Goal: Transaction & Acquisition: Purchase product/service

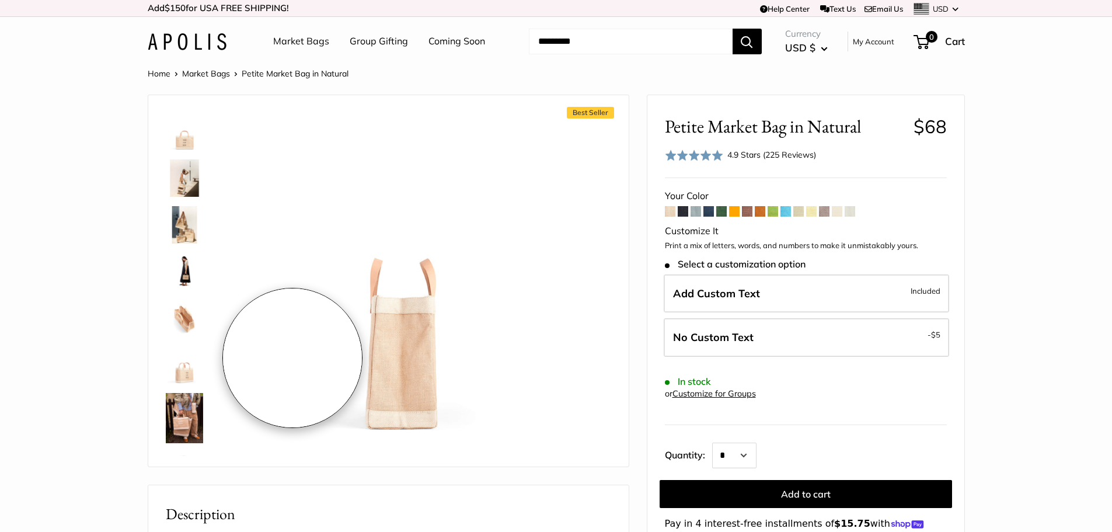
scroll to position [329, 0]
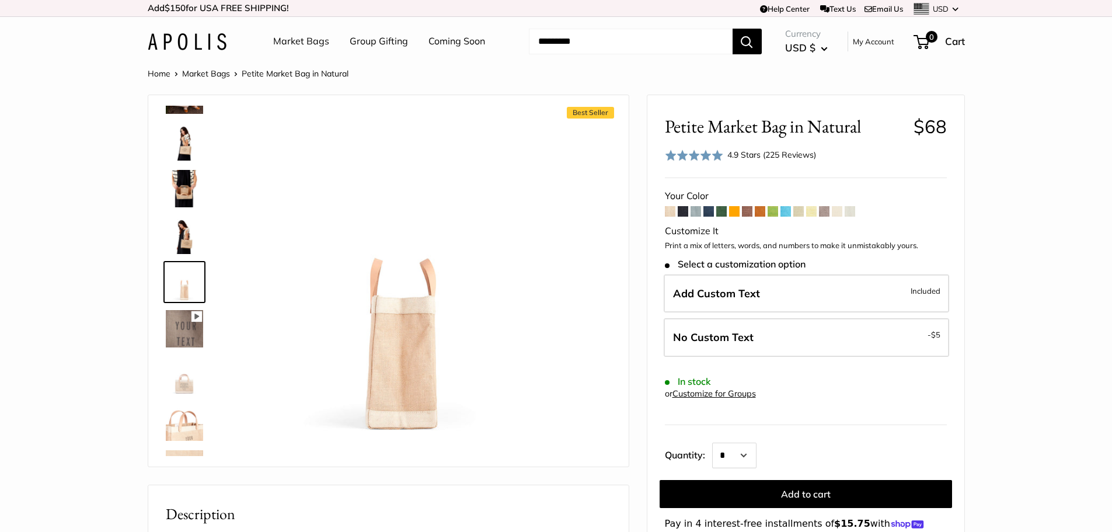
click at [179, 241] on img at bounding box center [184, 235] width 37 height 37
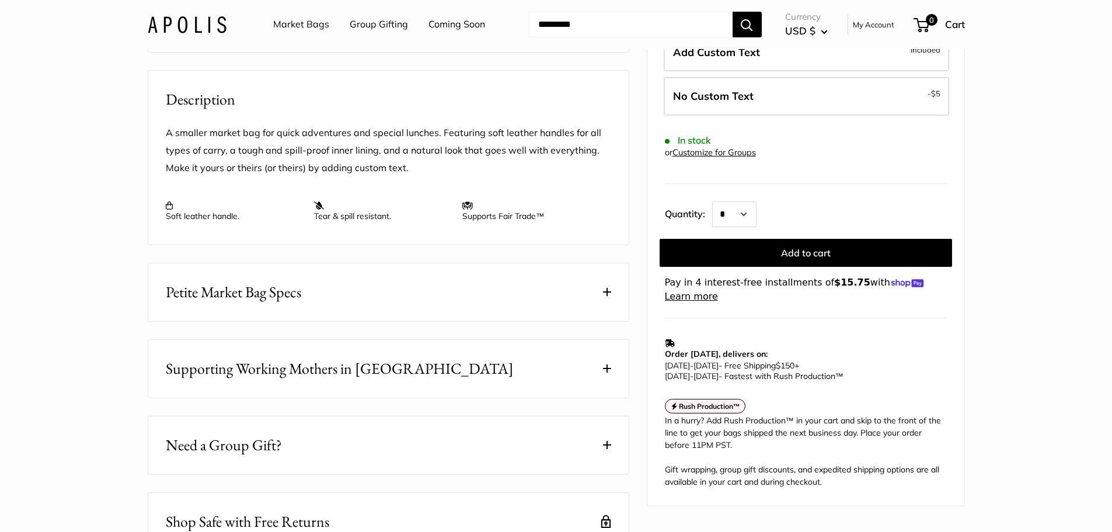
scroll to position [467, 0]
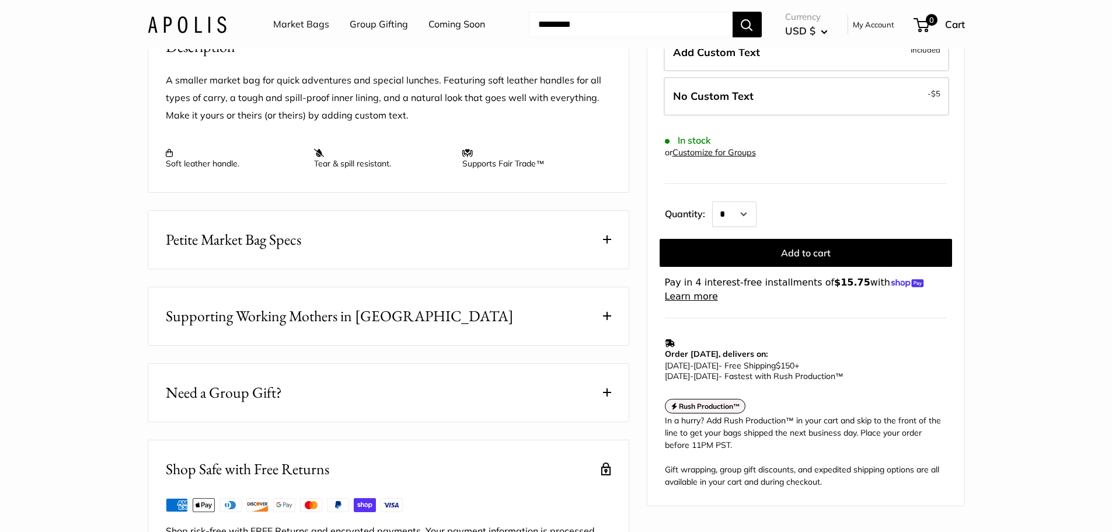
click at [320, 254] on button "Petite Market Bag Specs" at bounding box center [388, 240] width 480 height 58
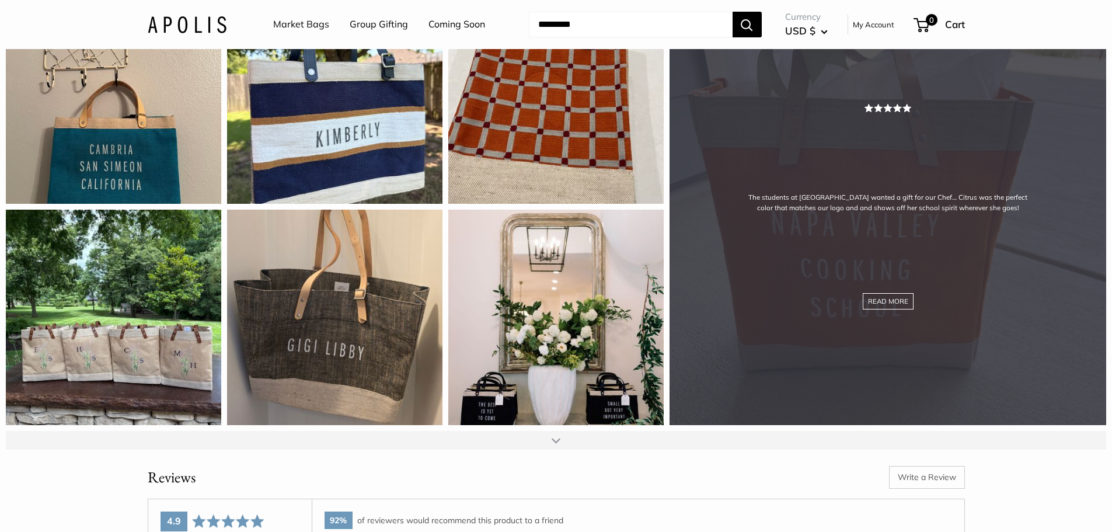
scroll to position [1634, 0]
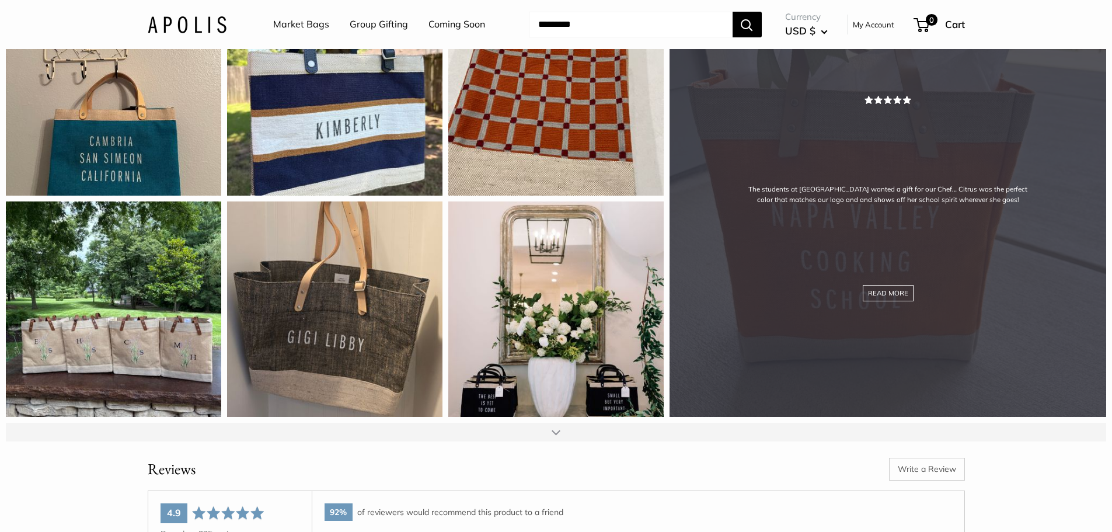
click at [932, 412] on div "The students at [GEOGRAPHIC_DATA] wanted a gift for our Chef… Citrus was the pe…" at bounding box center [888, 198] width 437 height 437
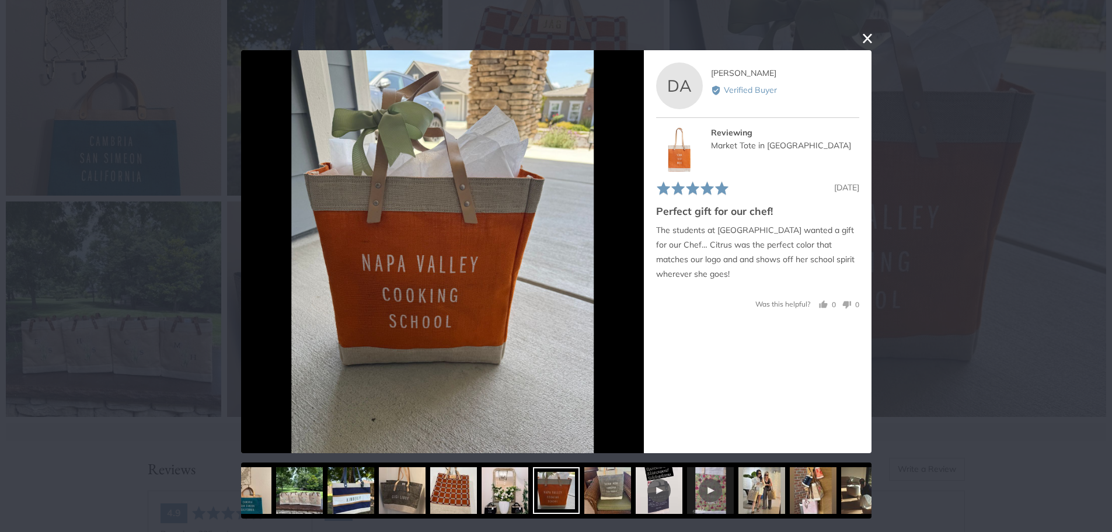
click at [866, 39] on button "close this modal window" at bounding box center [867, 38] width 14 height 14
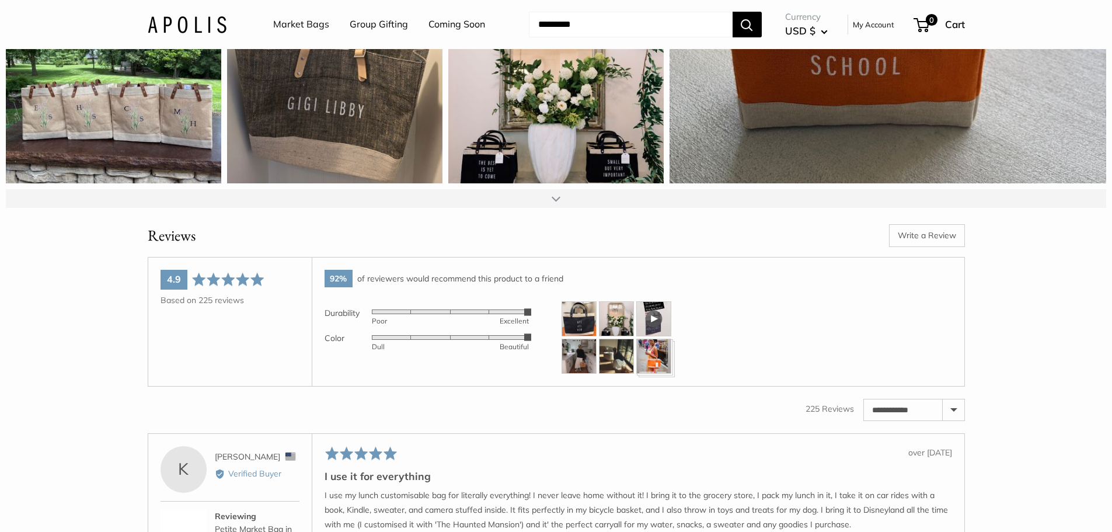
scroll to position [1926, 0]
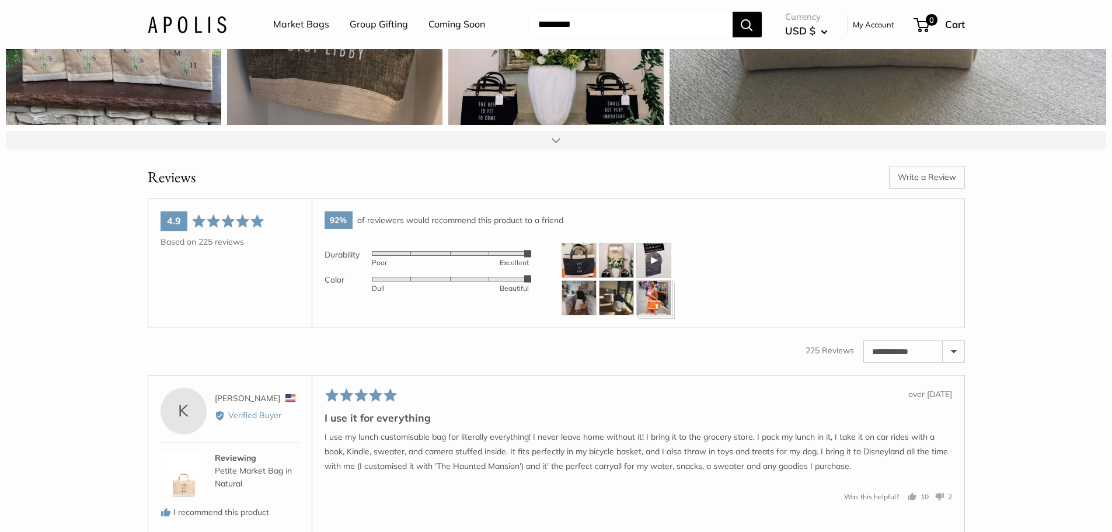
click at [566, 278] on img at bounding box center [579, 260] width 35 height 35
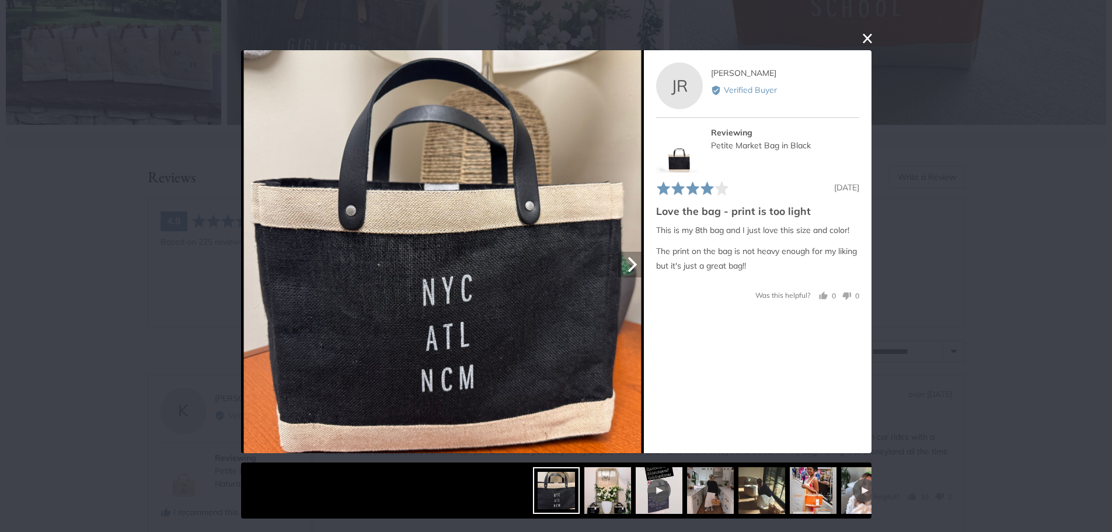
click at [638, 273] on button "Next" at bounding box center [631, 265] width 26 height 26
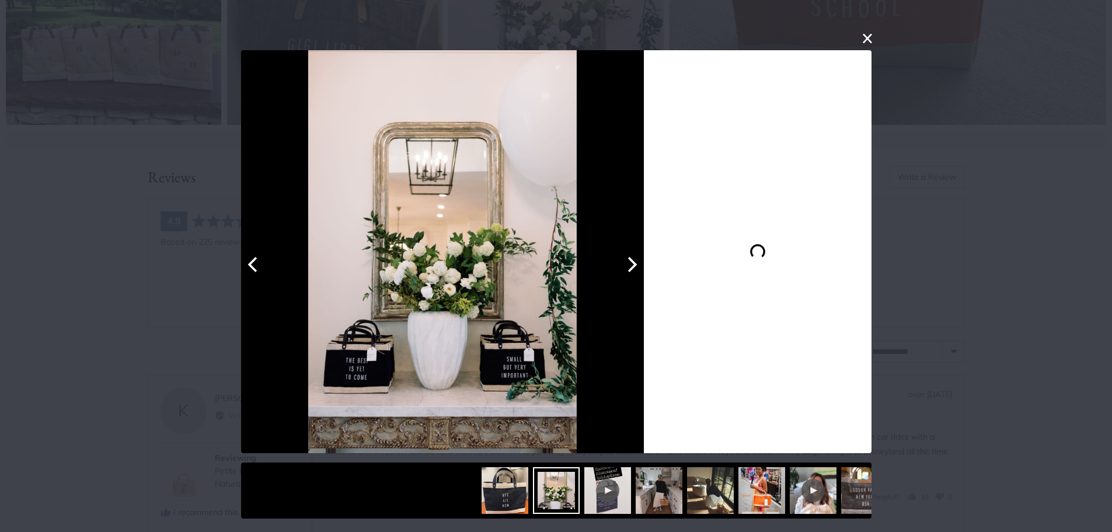
click at [638, 273] on button "Next" at bounding box center [631, 265] width 26 height 26
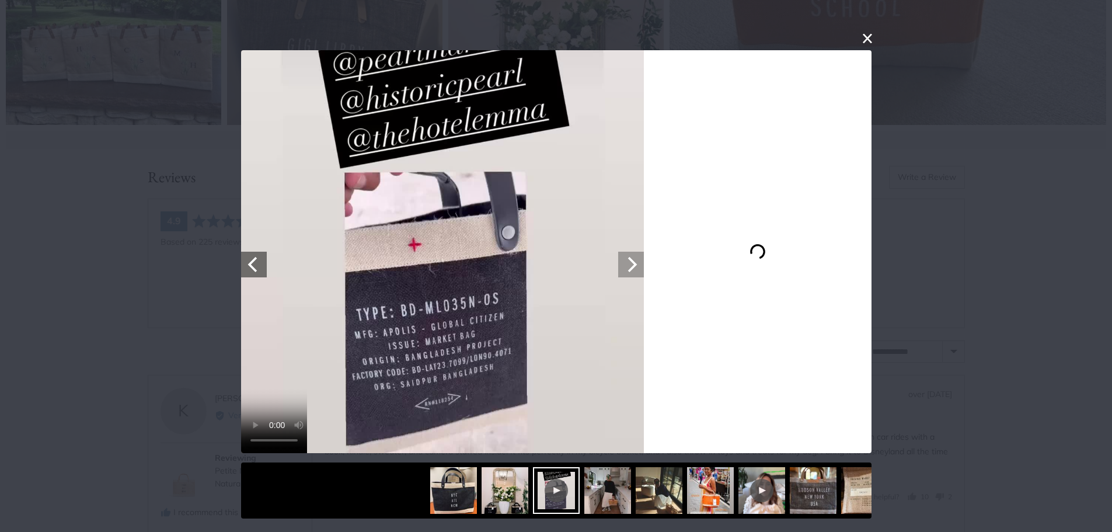
click at [638, 273] on button "Next" at bounding box center [631, 265] width 26 height 26
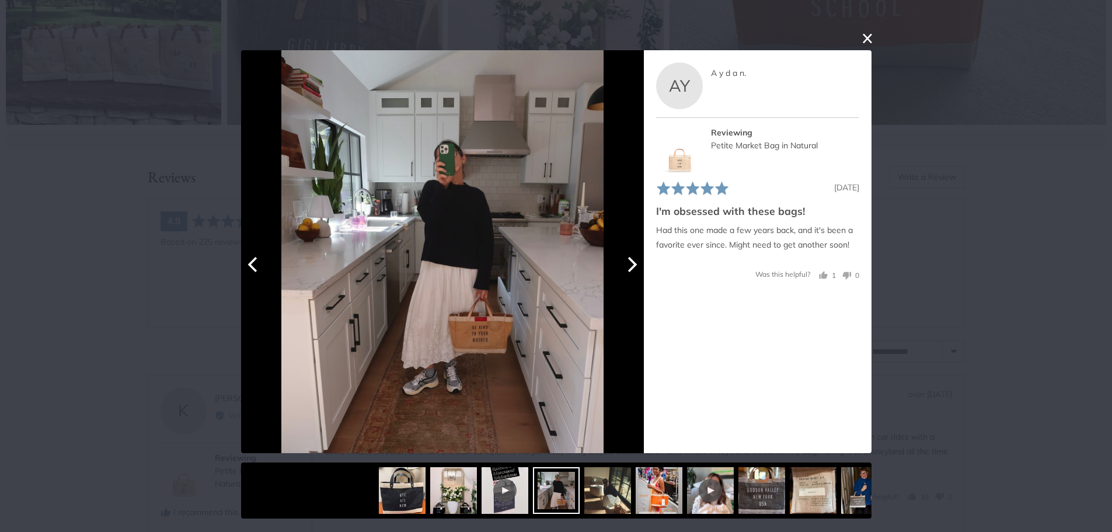
click at [638, 273] on button "Next" at bounding box center [631, 265] width 26 height 26
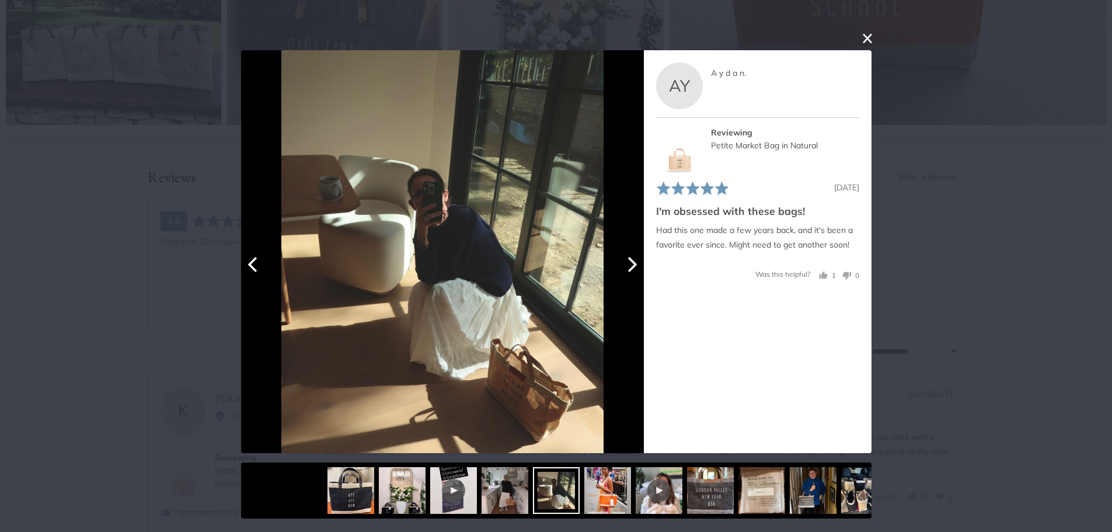
click at [638, 273] on button "Next" at bounding box center [631, 265] width 26 height 26
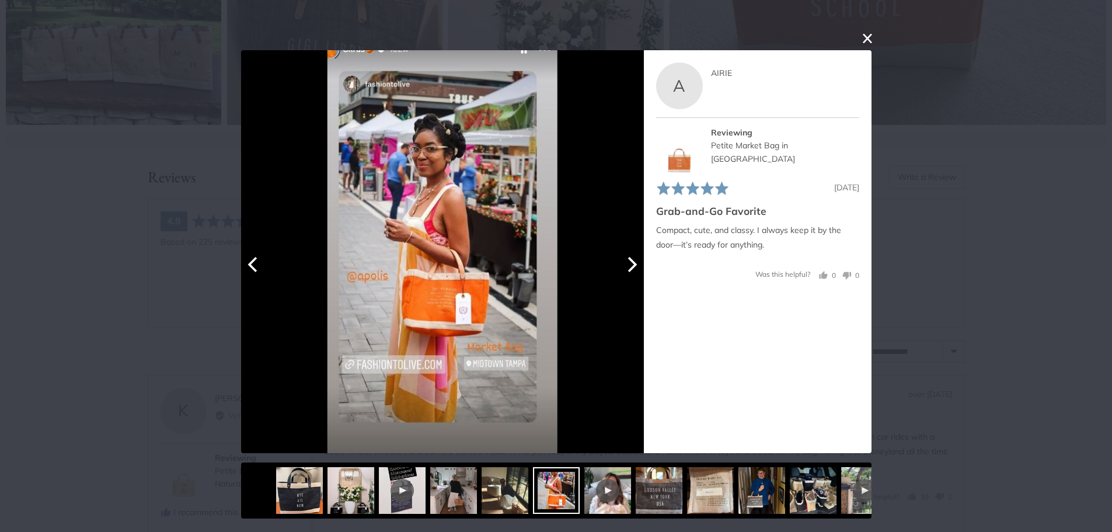
click at [629, 265] on icon "Next" at bounding box center [630, 263] width 15 height 15
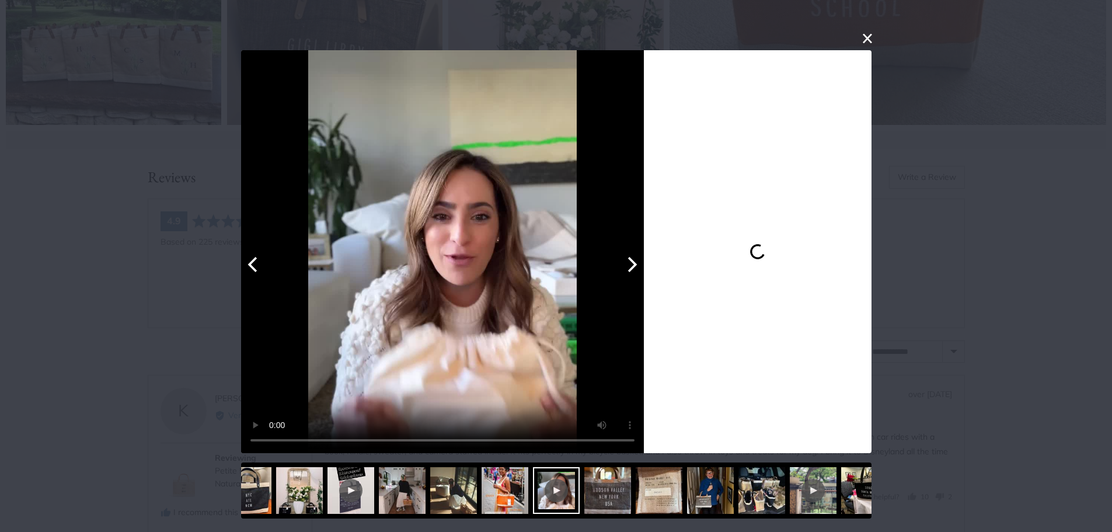
click at [629, 265] on icon "Next" at bounding box center [630, 263] width 15 height 15
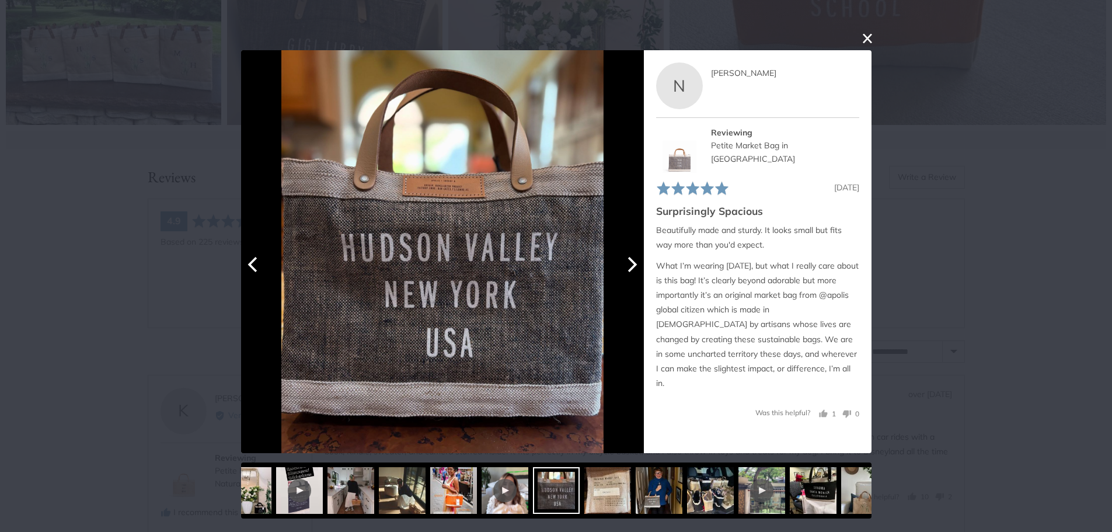
click at [629, 265] on icon "Next" at bounding box center [630, 263] width 15 height 15
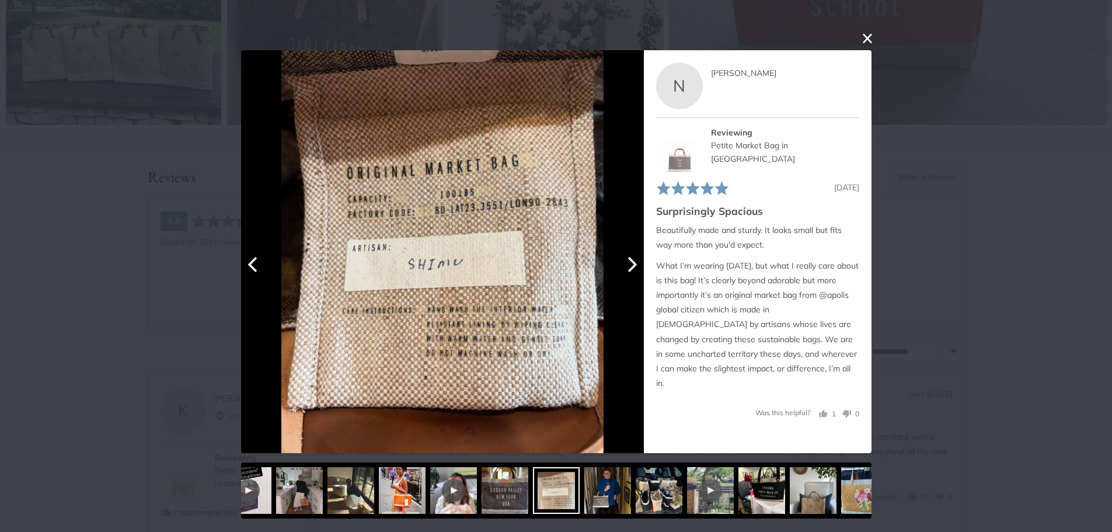
click at [629, 265] on icon "Next" at bounding box center [630, 263] width 15 height 15
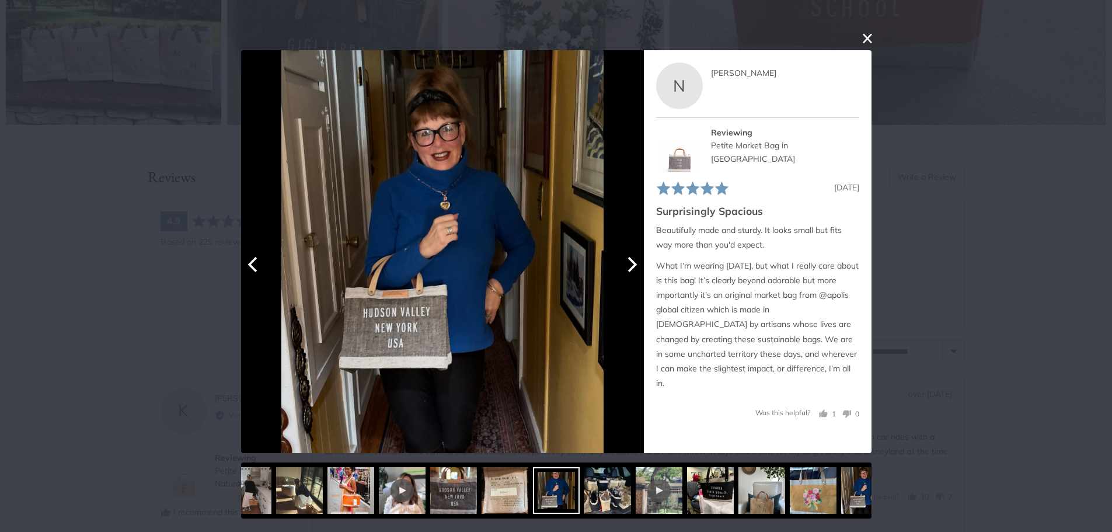
click at [629, 265] on icon "Next" at bounding box center [630, 263] width 15 height 15
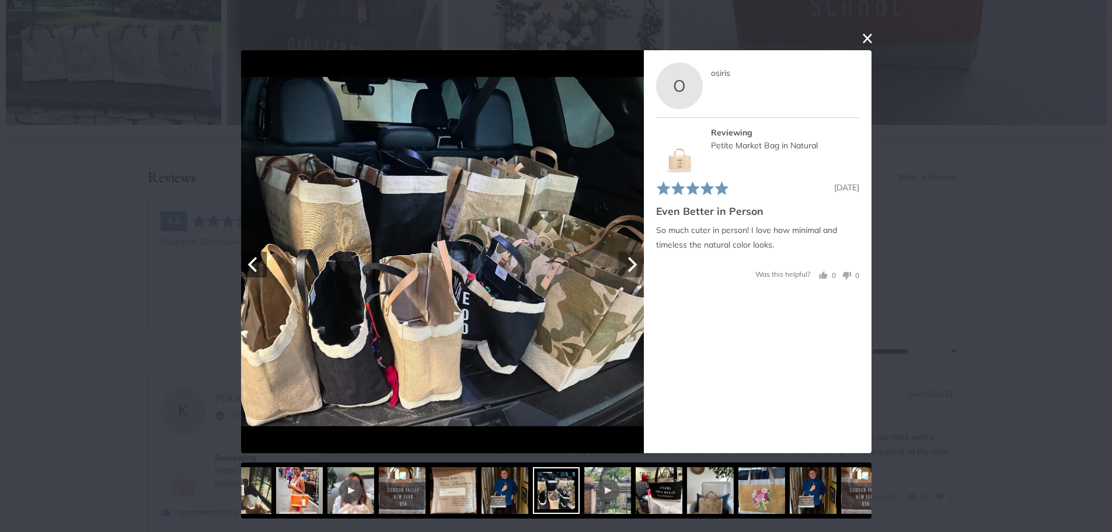
click at [634, 268] on icon "Next" at bounding box center [630, 263] width 15 height 15
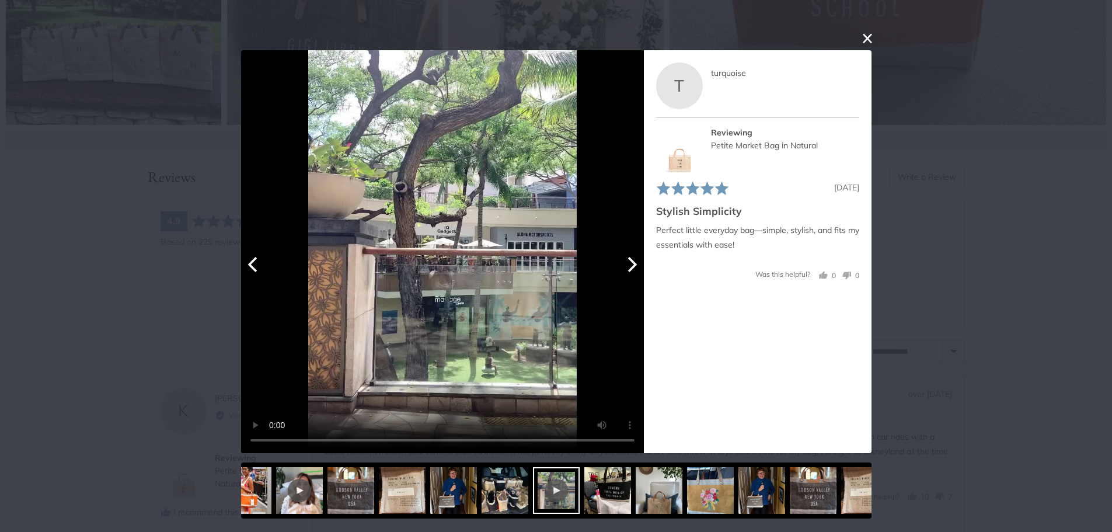
click at [634, 268] on icon "Next" at bounding box center [630, 263] width 15 height 15
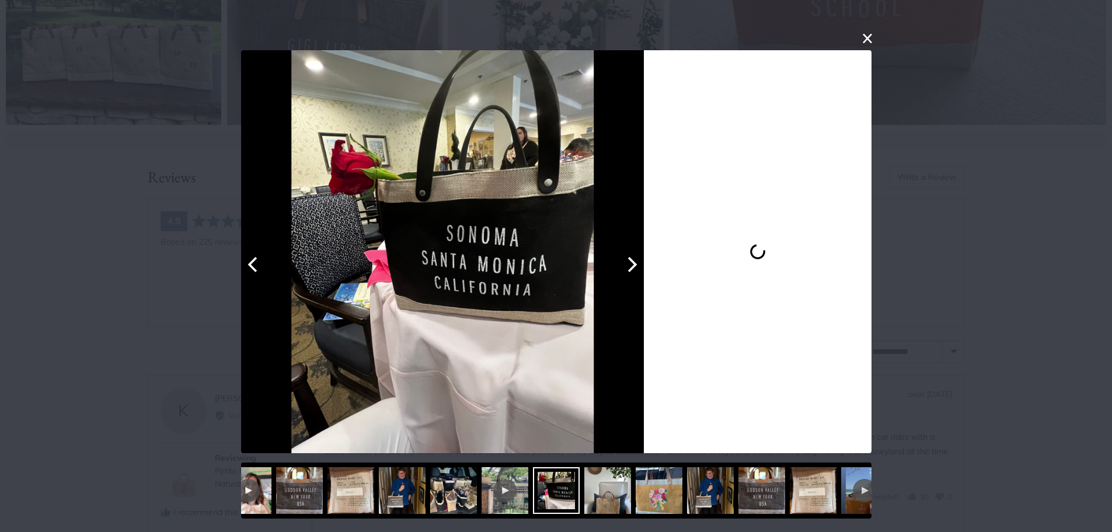
click at [634, 268] on icon "Next" at bounding box center [630, 263] width 15 height 15
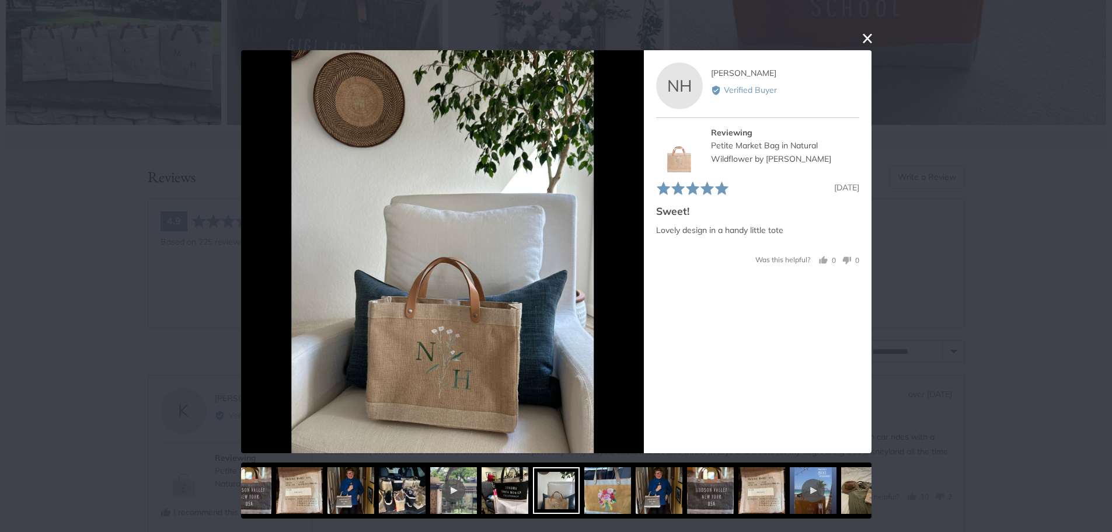
click at [862, 34] on button "close this modal window" at bounding box center [867, 38] width 14 height 14
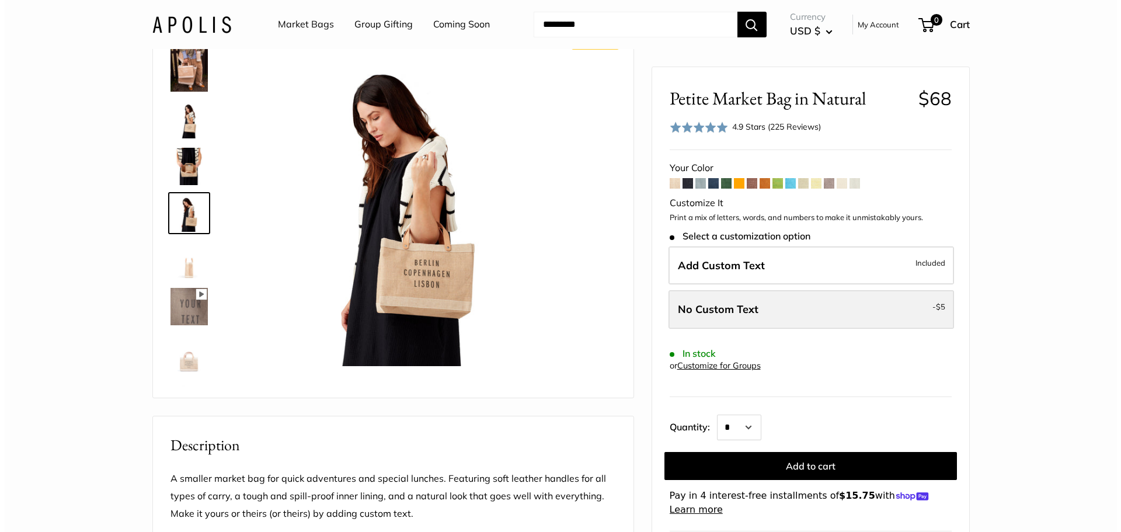
scroll to position [0, 0]
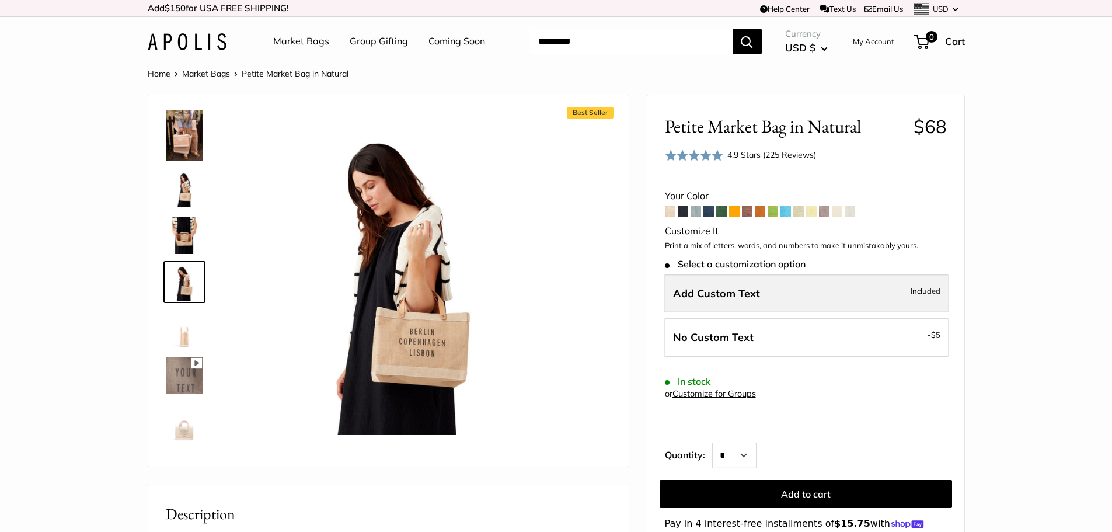
click at [773, 290] on label "Add Custom Text Included" at bounding box center [806, 293] width 285 height 39
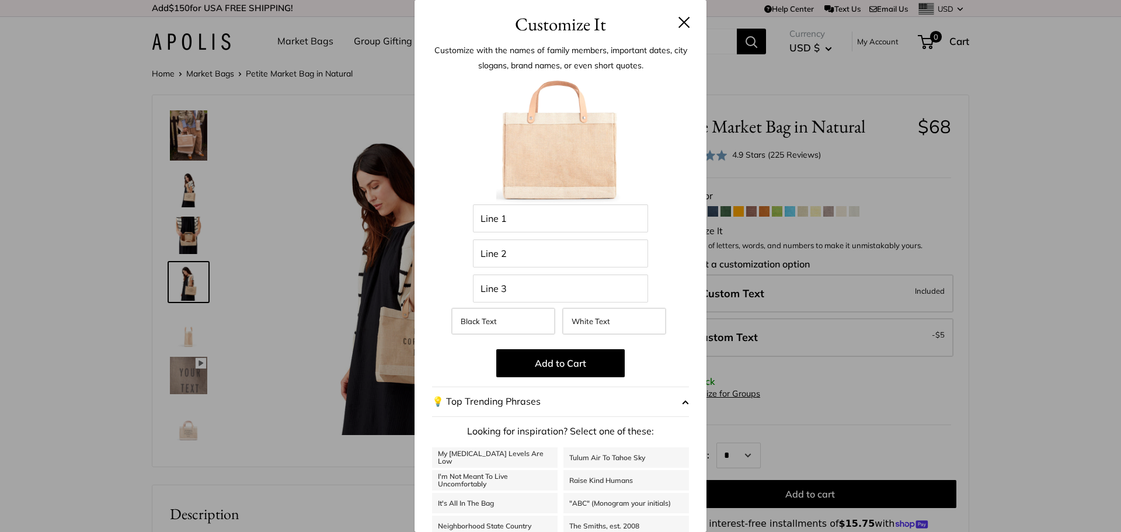
click at [678, 26] on button at bounding box center [684, 22] width 12 height 12
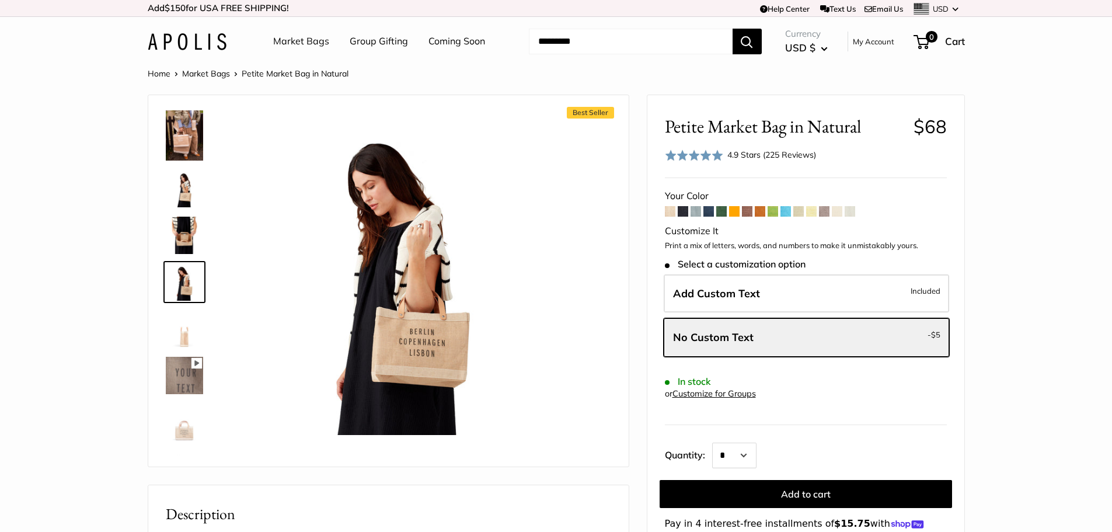
click at [470, 39] on link "Coming Soon" at bounding box center [456, 42] width 57 height 18
